Goal: Task Accomplishment & Management: Manage account settings

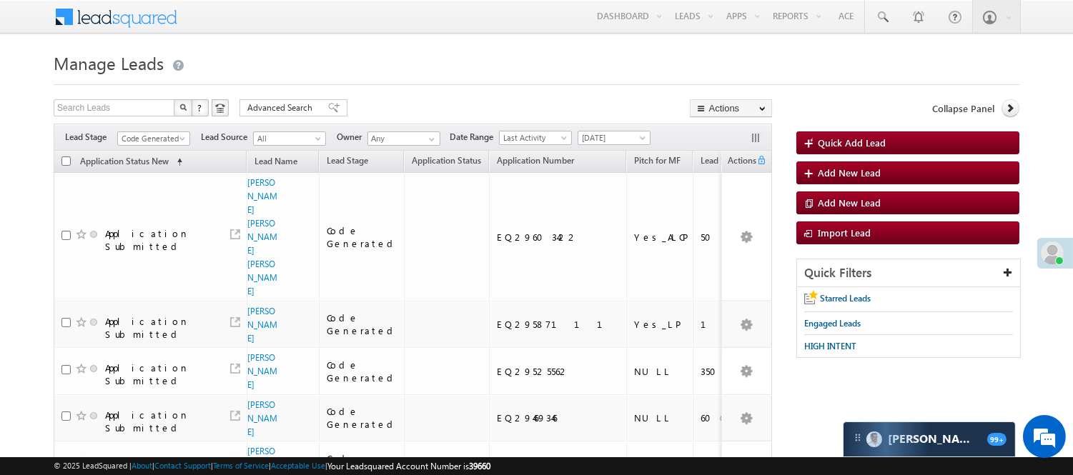
click at [164, 130] on div "Filters Lead Stage Code Generated Code Generated Lead Source All All Owner Any …" at bounding box center [413, 137] width 718 height 27
click at [162, 139] on span "Code Generated" at bounding box center [152, 138] width 68 height 13
click at [157, 175] on link "Lead Generated" at bounding box center [154, 168] width 72 height 13
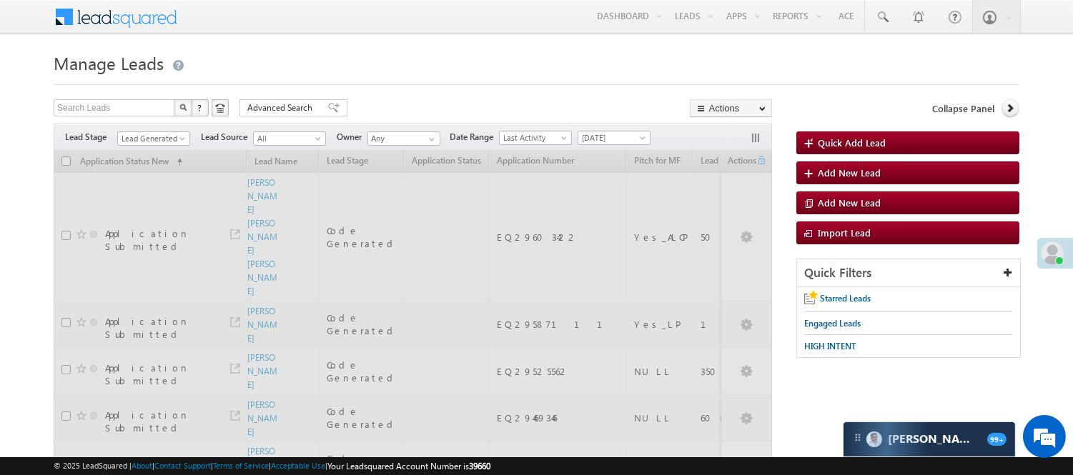
click at [462, 103] on div "Search Leads X ? 20 results found Advanced Search Advanced Search Advanced sear…" at bounding box center [413, 109] width 718 height 21
click at [177, 144] on link "Lead Generated" at bounding box center [153, 139] width 73 height 14
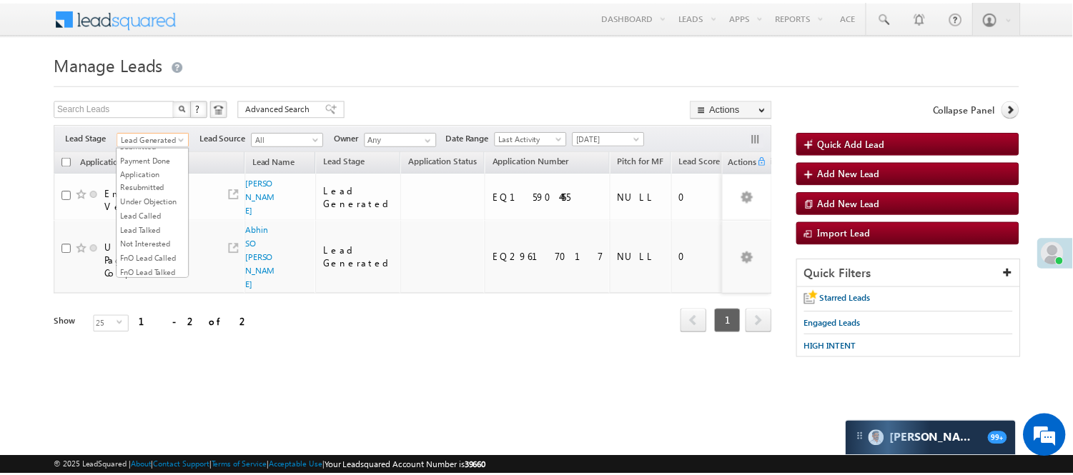
scroll to position [355, 0]
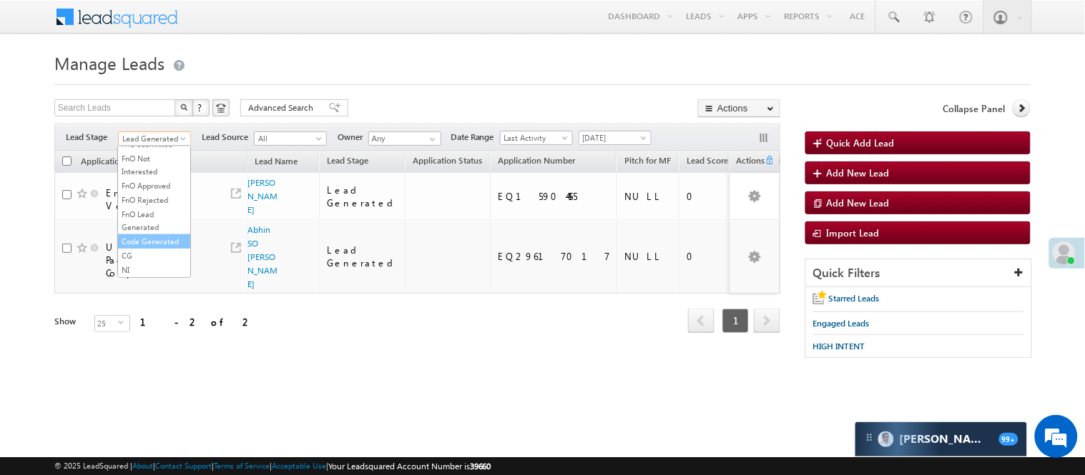
click at [169, 235] on link "Code Generated" at bounding box center [154, 241] width 72 height 13
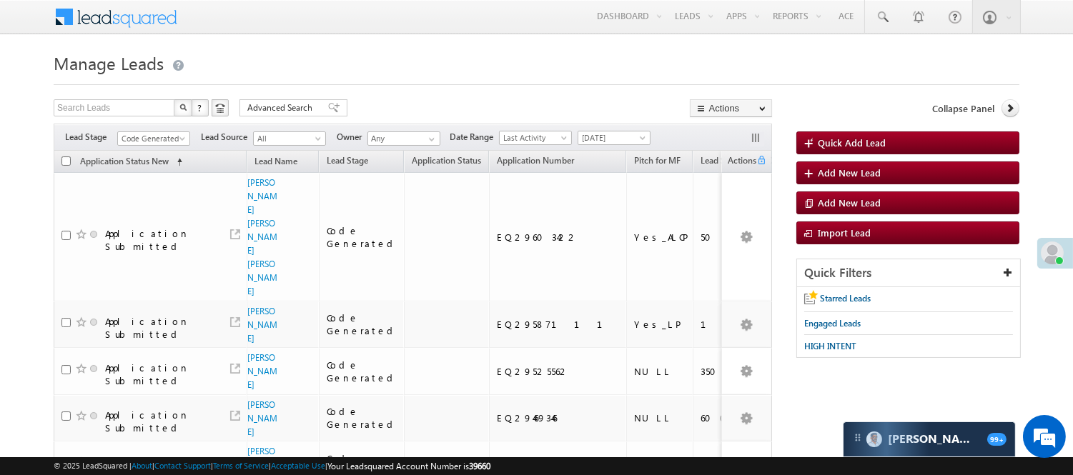
click at [418, 60] on h1 "Manage Leads" at bounding box center [537, 62] width 966 height 28
click at [162, 143] on span "Code Generated" at bounding box center [152, 138] width 68 height 13
click at [142, 158] on link "Lead Called" at bounding box center [154, 151] width 72 height 13
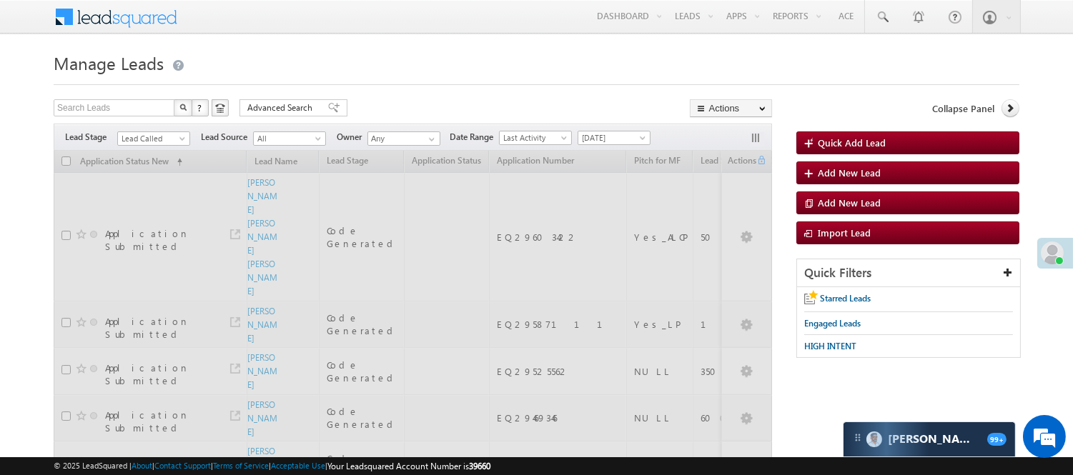
click at [156, 139] on span "Lead Called" at bounding box center [152, 138] width 68 height 13
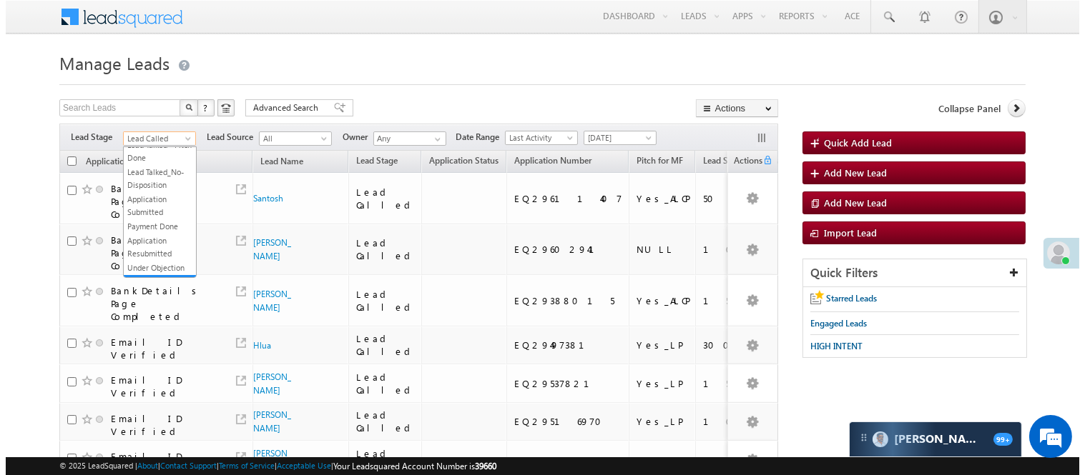
scroll to position [0, 0]
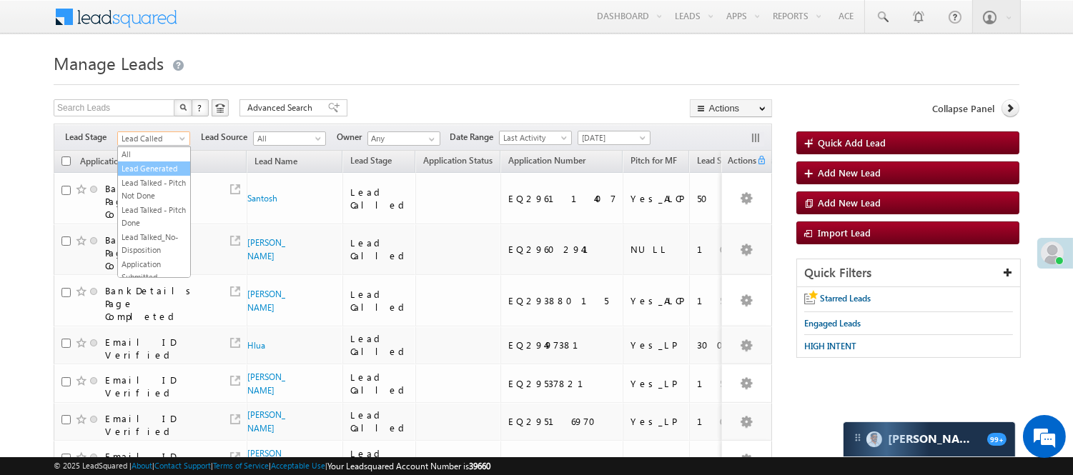
click at [143, 167] on link "Lead Generated" at bounding box center [154, 168] width 72 height 13
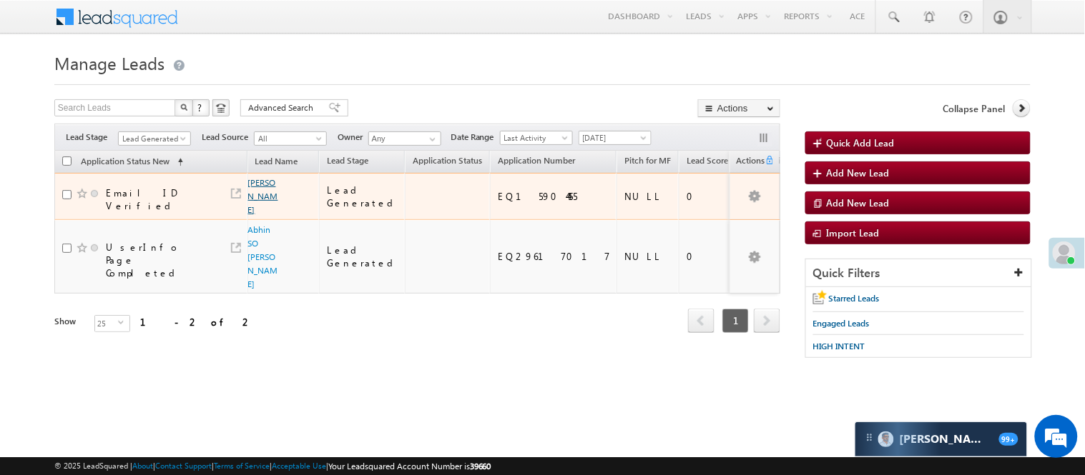
click at [257, 206] on link "Manyu kumar" at bounding box center [263, 196] width 30 height 38
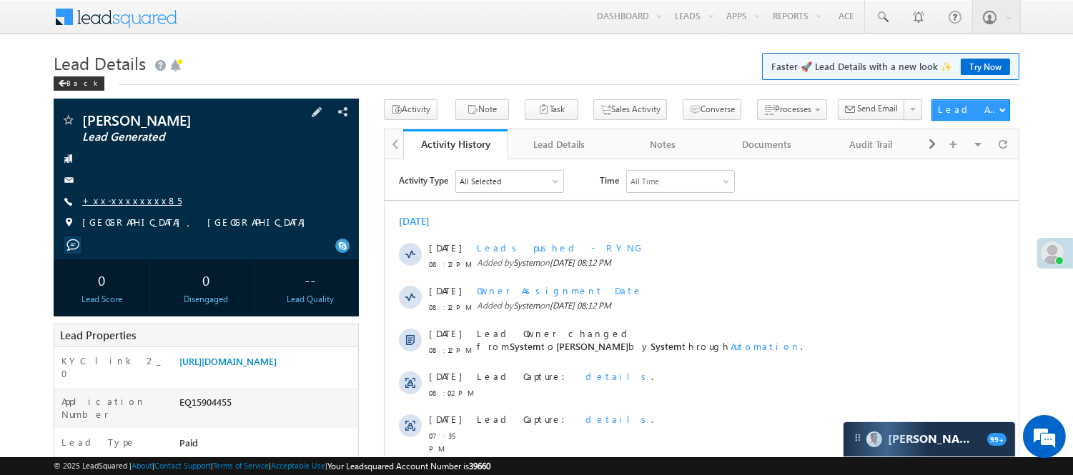
click at [108, 194] on div "Manyu kumar Lead Generated +xx-xxxxxxxx85" at bounding box center [206, 175] width 291 height 124
click at [108, 202] on link "+xx-xxxxxxxx85" at bounding box center [131, 200] width 99 height 12
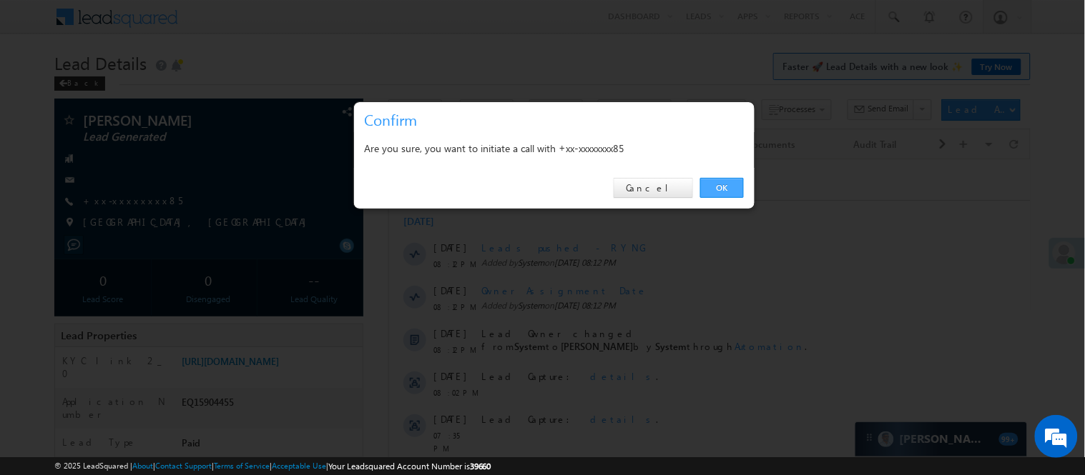
click at [731, 182] on link "OK" at bounding box center [722, 188] width 44 height 20
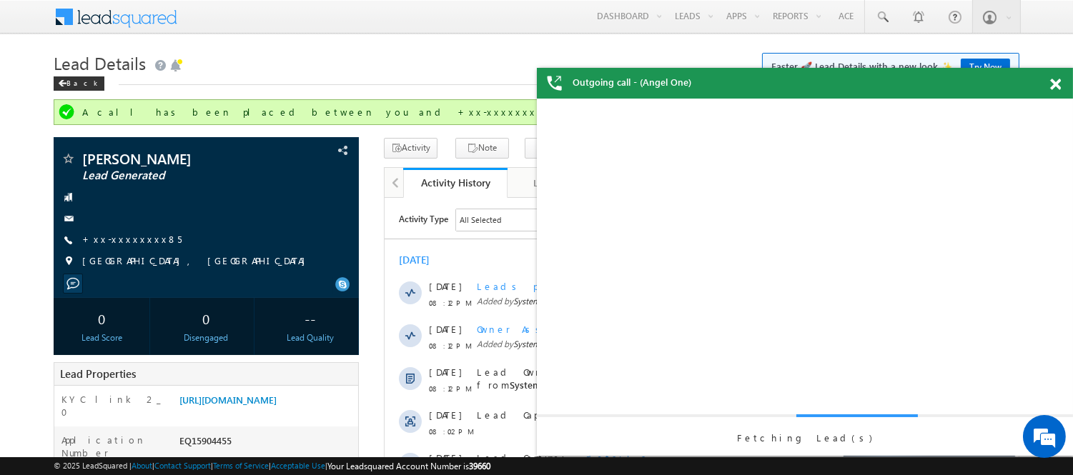
click at [1056, 81] on span at bounding box center [1055, 85] width 11 height 12
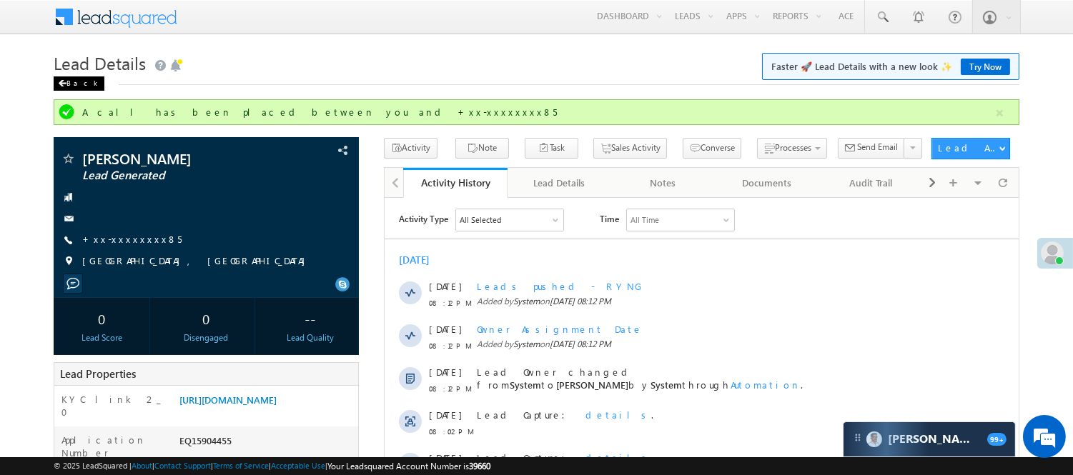
click at [73, 84] on div "Back" at bounding box center [79, 83] width 51 height 14
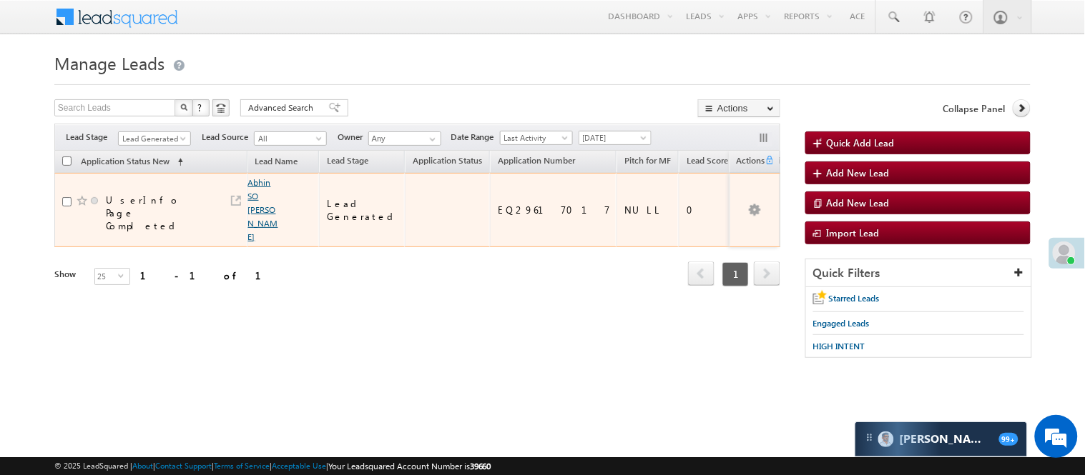
click at [251, 184] on link "Abhin SO Vimal Singh" at bounding box center [263, 209] width 30 height 65
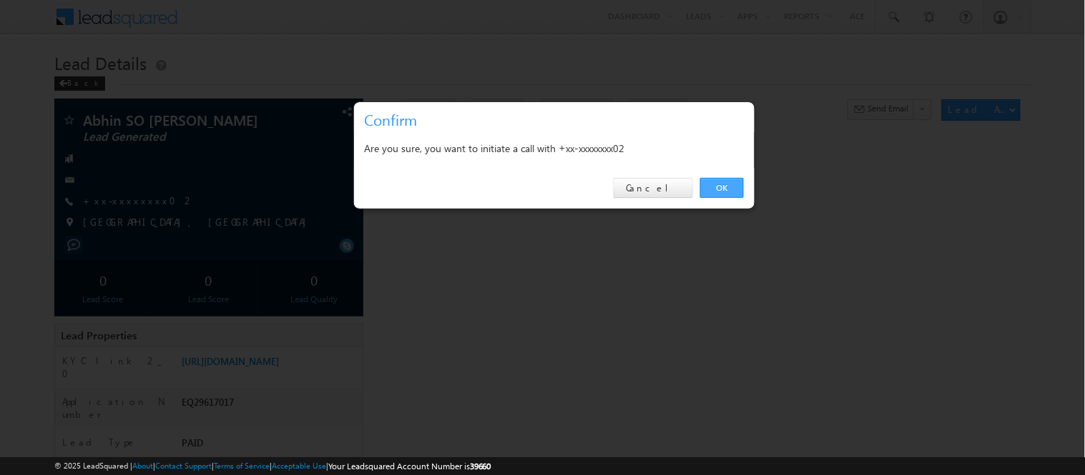
click at [711, 182] on link "OK" at bounding box center [722, 188] width 44 height 20
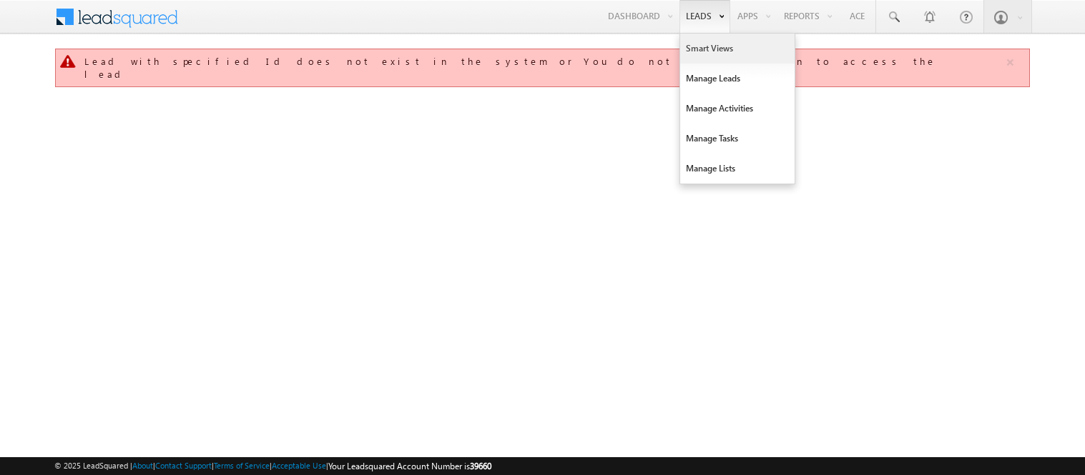
click at [709, 51] on link "Smart Views" at bounding box center [737, 49] width 114 height 30
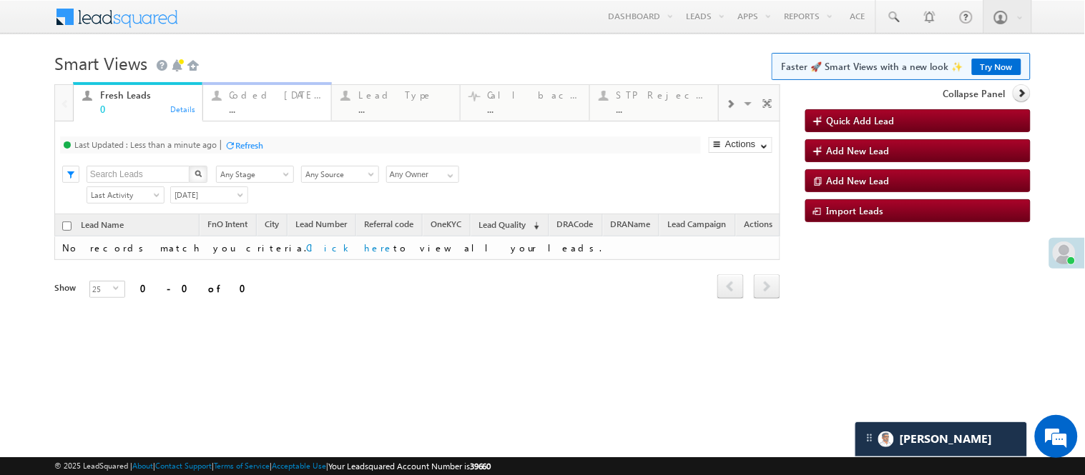
click at [265, 104] on div "..." at bounding box center [275, 109] width 93 height 11
